Goal: Information Seeking & Learning: Learn about a topic

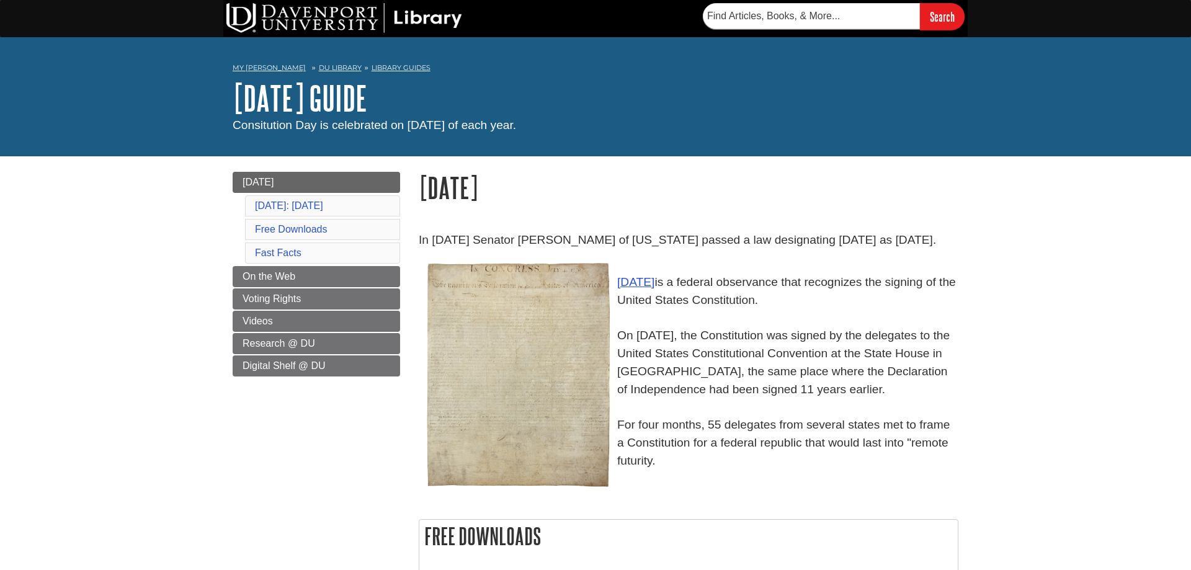
scroll to position [63, 0]
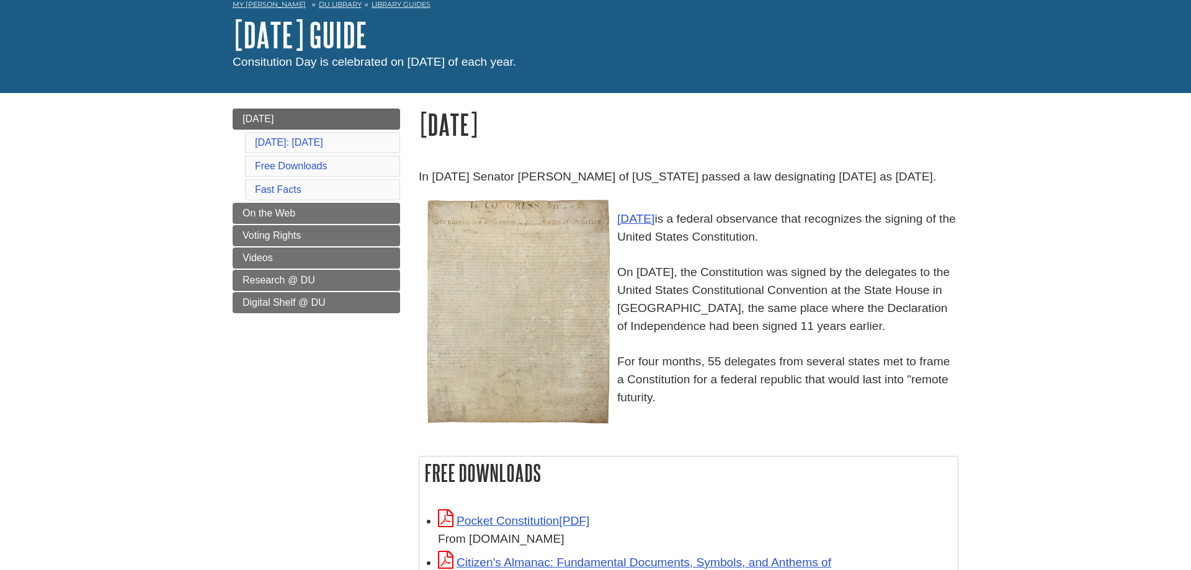
drag, startPoint x: 421, startPoint y: 179, endPoint x: 535, endPoint y: 197, distance: 115.6
click at [535, 186] on p "In 2004 Senator Robert C. Byrd of West Virginia passed a law designating Septem…" at bounding box center [689, 177] width 540 height 18
click at [530, 186] on p "In 2004 Senator Robert C. Byrd of West Virginia passed a law designating Septem…" at bounding box center [689, 177] width 540 height 18
drag, startPoint x: 418, startPoint y: 180, endPoint x: 511, endPoint y: 192, distance: 93.3
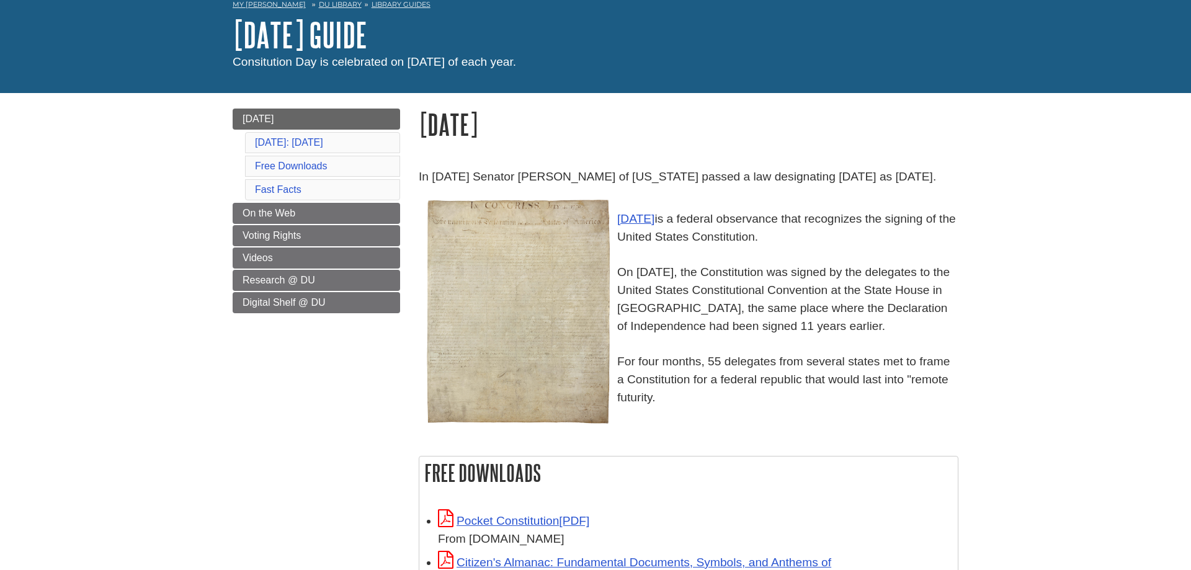
copy p "In 2004 Senator Robert C. Byrd of West Virginia passed a law designating Septem…"
drag, startPoint x: 710, startPoint y: 240, endPoint x: 864, endPoint y: 254, distance: 154.4
click at [864, 254] on p "Constitution Day is a federal observance that recognizes the signing of the Uni…" at bounding box center [689, 299] width 540 height 215
copy p "s a federal observance that recognizes the signing of the United States Constit…"
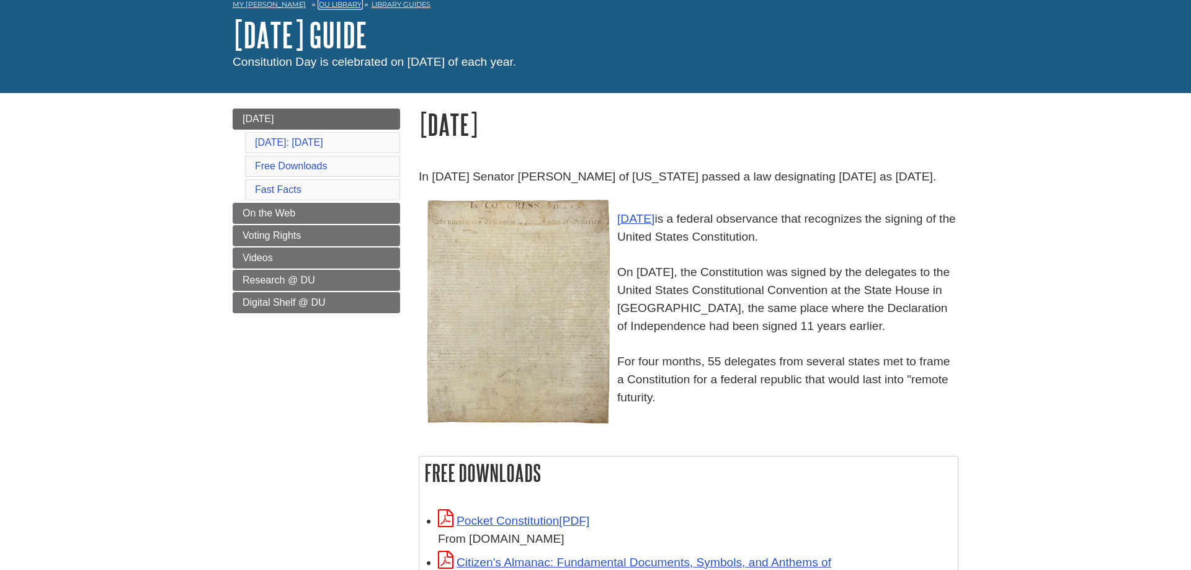
click at [325, 7] on link "DU Library" at bounding box center [340, 4] width 43 height 9
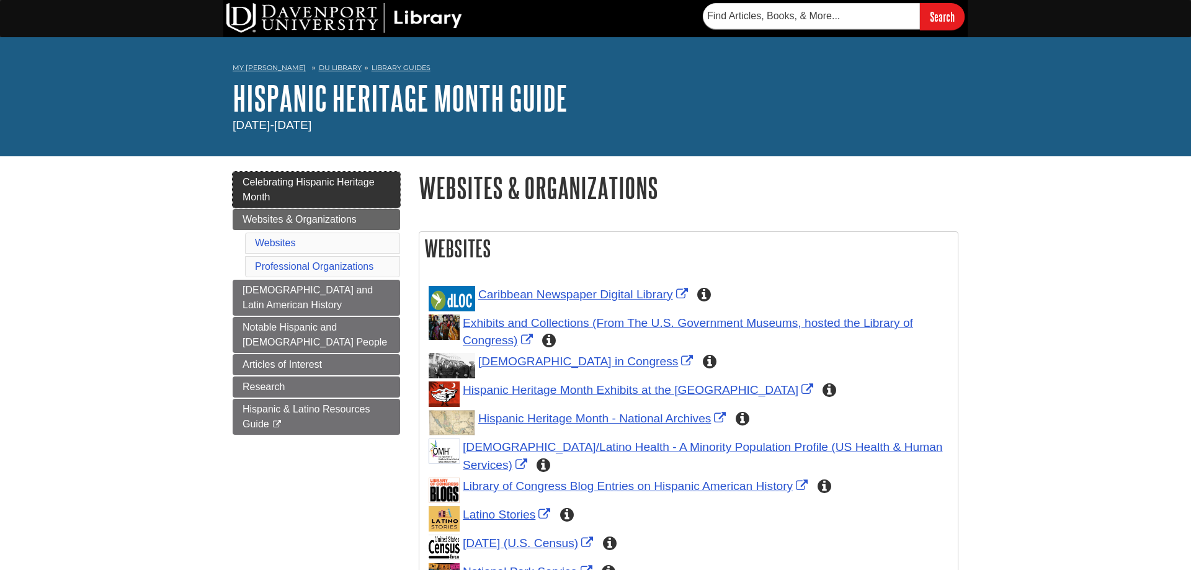
click at [293, 197] on link "Celebrating Hispanic Heritage Month" at bounding box center [316, 190] width 167 height 36
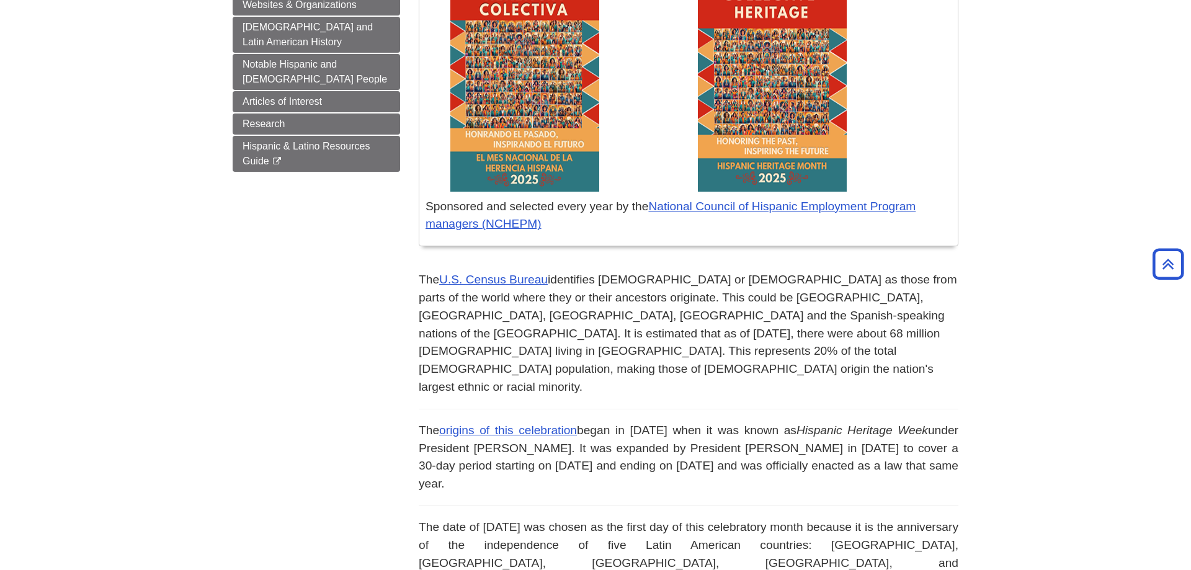
scroll to position [380, 0]
